Goal: Find specific page/section: Find specific page/section

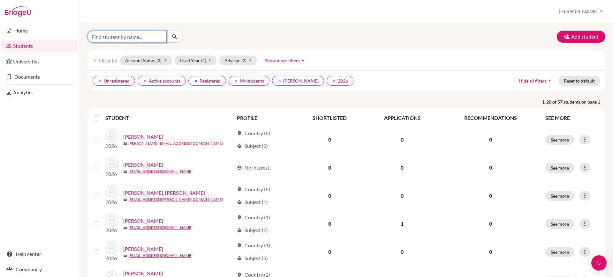
click at [165, 39] on input "Find student by name..." at bounding box center [126, 37] width 79 height 12
type input "anya"
click at [177, 38] on icon "submit" at bounding box center [174, 37] width 6 height 6
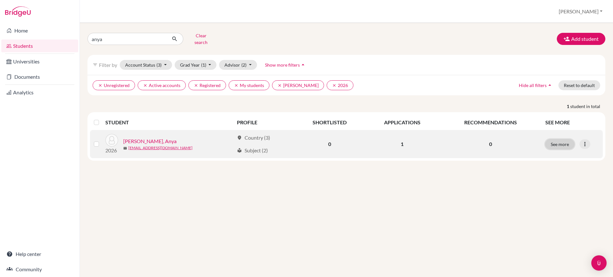
click at [563, 140] on button "See more" at bounding box center [559, 145] width 29 height 10
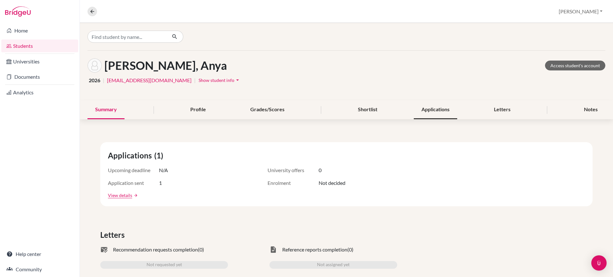
click at [424, 106] on div "Applications" at bounding box center [435, 110] width 43 height 19
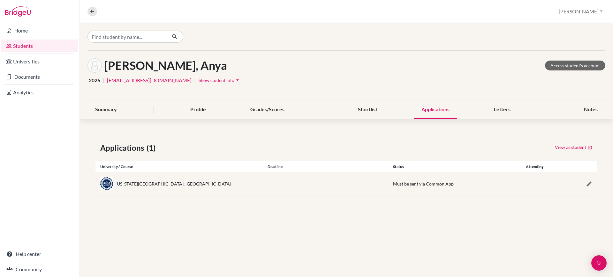
click at [48, 45] on link "Students" at bounding box center [39, 46] width 77 height 13
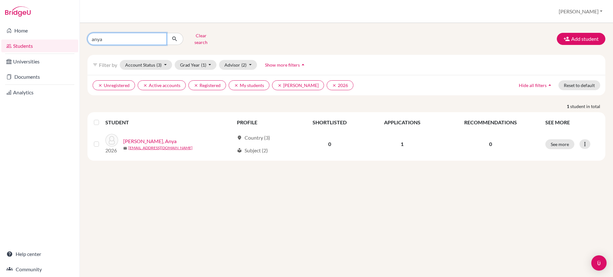
click at [138, 39] on input "anya" at bounding box center [126, 39] width 79 height 12
type input "a"
type input "[PERSON_NAME]"
click button "submit" at bounding box center [174, 39] width 17 height 12
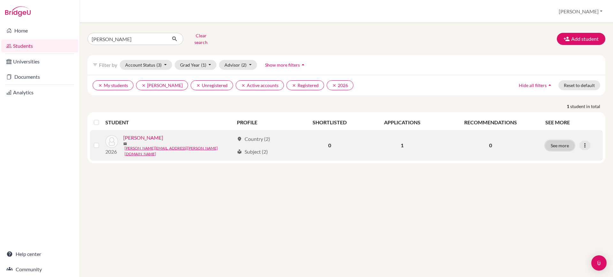
click at [560, 142] on button "See more" at bounding box center [559, 146] width 29 height 10
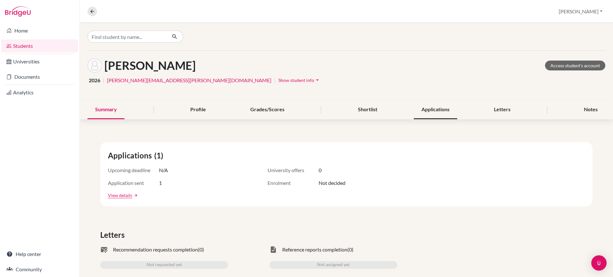
click at [443, 114] on div "Applications" at bounding box center [435, 110] width 43 height 19
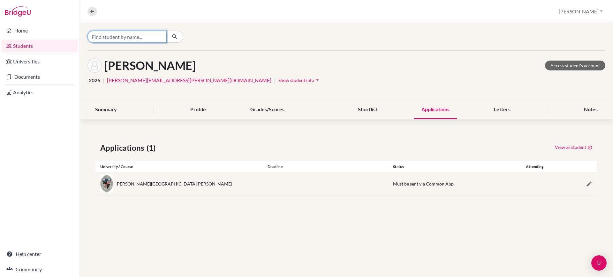
click at [147, 33] on input "Find student by name..." at bounding box center [126, 37] width 79 height 12
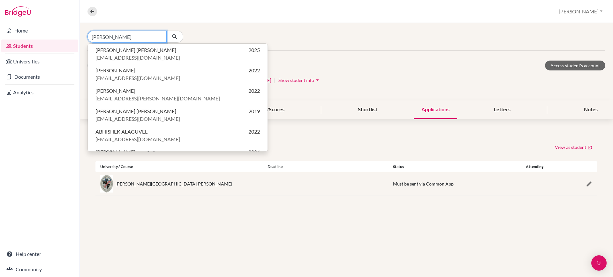
click at [137, 37] on input "vivek" at bounding box center [126, 37] width 79 height 12
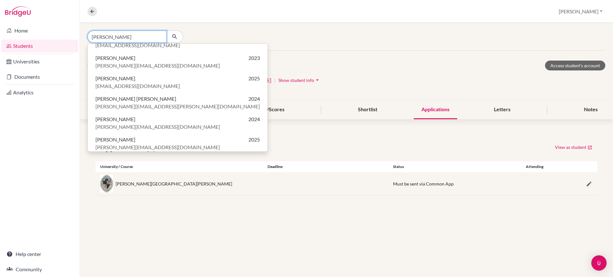
scroll to position [2124, 0]
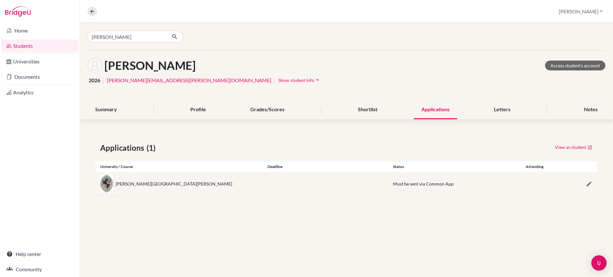
click at [212, 42] on div "vivek" at bounding box center [173, 37] width 173 height 12
click at [176, 36] on icon "button" at bounding box center [174, 37] width 6 height 6
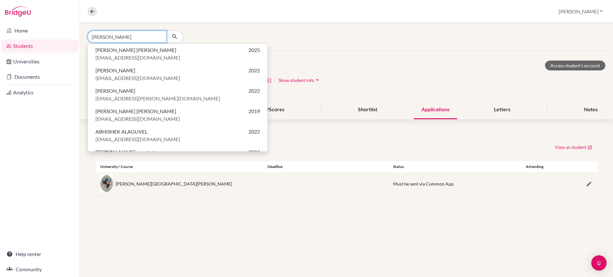
click at [117, 39] on input "vivek" at bounding box center [126, 37] width 79 height 12
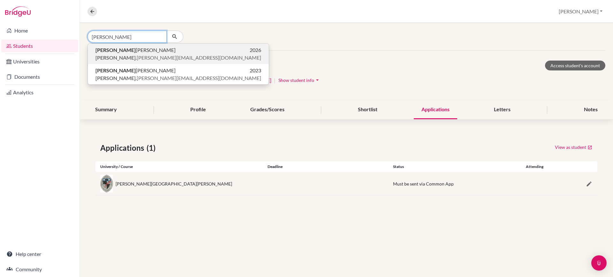
type input "vivek"
click at [144, 56] on span "vivek .baskar@candorschool.net" at bounding box center [178, 58] width 166 height 8
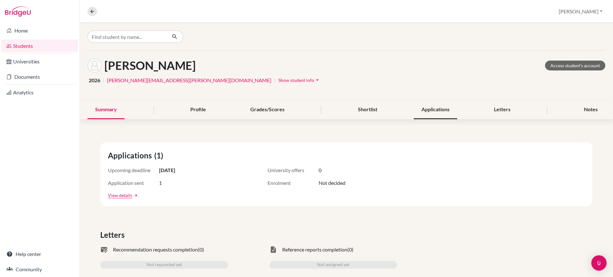
click at [427, 108] on div "Applications" at bounding box center [435, 110] width 43 height 19
